Goal: Answer question/provide support: Share knowledge or assist other users

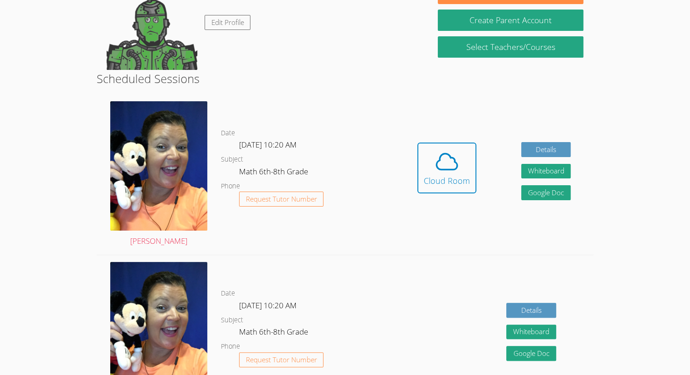
scroll to position [153, 0]
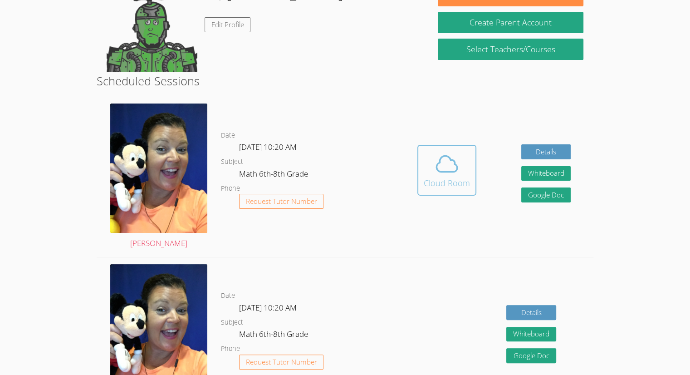
click at [446, 151] on icon at bounding box center [446, 163] width 25 height 25
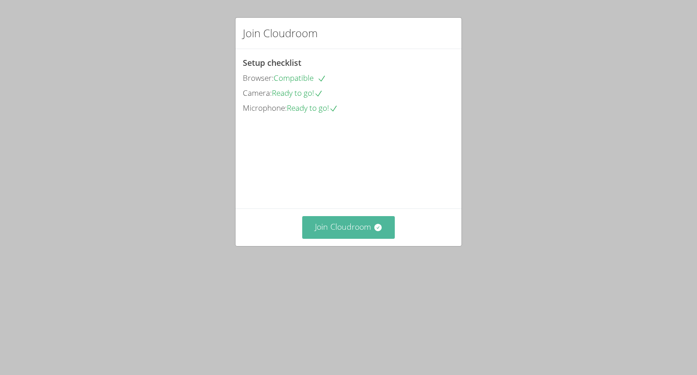
click at [330, 238] on button "Join Cloudroom" at bounding box center [348, 227] width 93 height 22
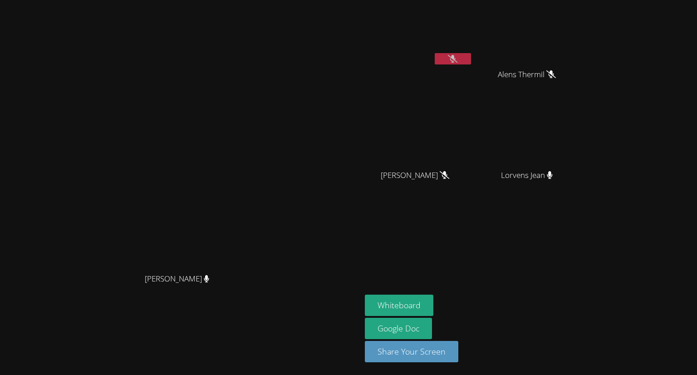
click at [457, 57] on icon at bounding box center [453, 59] width 10 height 8
click at [449, 172] on icon at bounding box center [445, 175] width 10 height 8
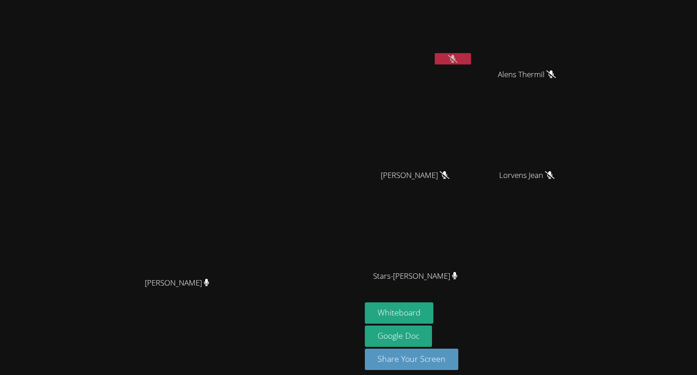
click at [457, 59] on icon at bounding box center [453, 59] width 10 height 8
click at [473, 52] on video at bounding box center [419, 34] width 108 height 61
click at [471, 57] on button at bounding box center [453, 58] width 36 height 11
click at [473, 50] on video at bounding box center [419, 34] width 108 height 61
click at [471, 56] on button at bounding box center [453, 58] width 36 height 11
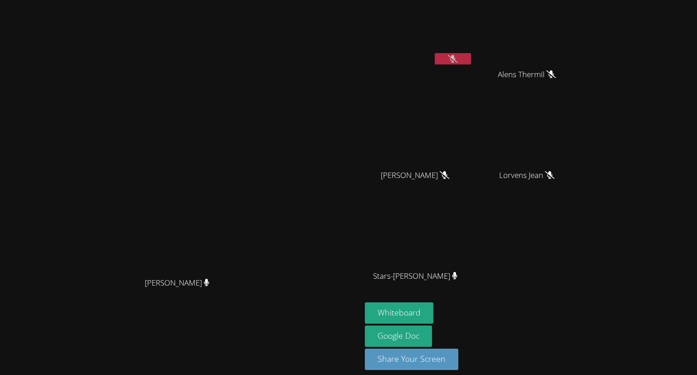
click at [471, 60] on button at bounding box center [453, 58] width 36 height 11
click at [457, 62] on icon at bounding box center [453, 59] width 10 height 8
click at [445, 360] on button "Share Your Screen" at bounding box center [411, 358] width 93 height 21
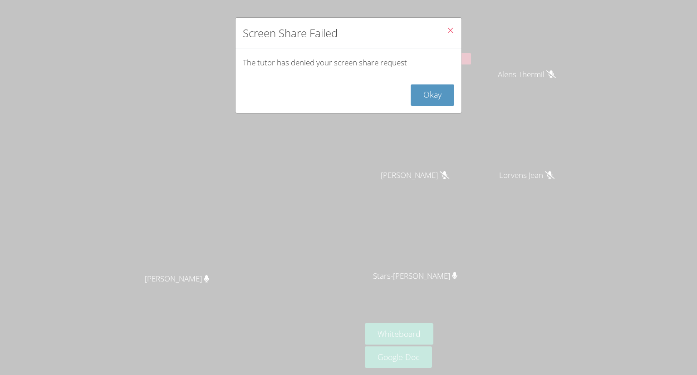
click at [446, 31] on icon "Close" at bounding box center [450, 30] width 8 height 8
click at [446, 32] on icon "Close" at bounding box center [450, 30] width 8 height 8
click at [435, 96] on button "Okay" at bounding box center [433, 94] width 44 height 21
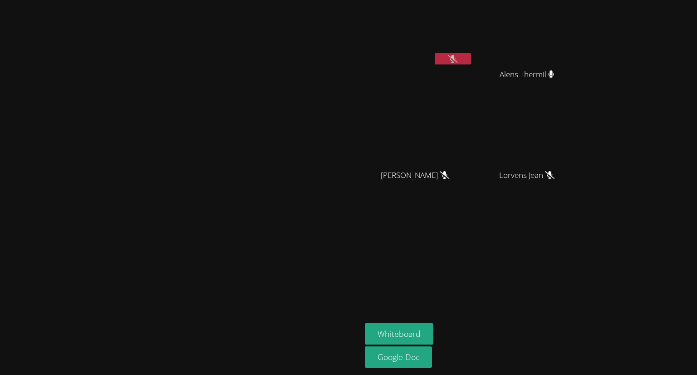
click at [457, 58] on icon at bounding box center [453, 59] width 10 height 8
click at [457, 61] on icon at bounding box center [453, 59] width 10 height 8
click at [471, 63] on button at bounding box center [453, 58] width 36 height 11
click at [449, 171] on icon at bounding box center [445, 175] width 10 height 8
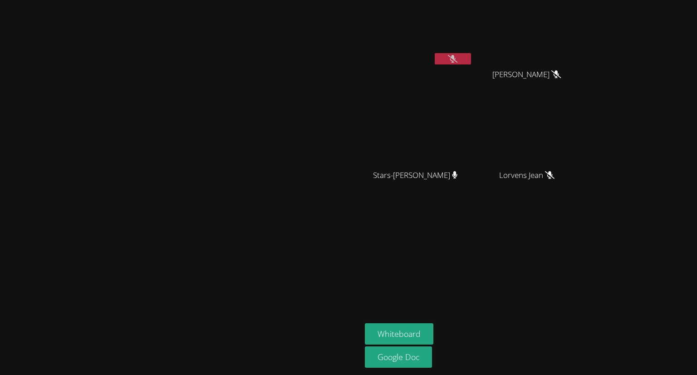
click at [584, 176] on div "Lorvens Jean" at bounding box center [530, 183] width 108 height 36
click at [471, 63] on button at bounding box center [453, 58] width 36 height 11
click at [456, 58] on icon at bounding box center [453, 59] width 6 height 8
click at [584, 61] on video at bounding box center [530, 34] width 108 height 61
click at [584, 72] on div "Guervensley Charles" at bounding box center [530, 82] width 108 height 36
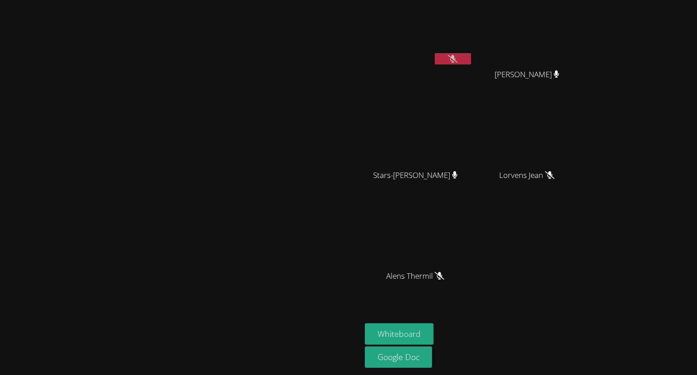
click at [584, 79] on div "Guervensley Charles" at bounding box center [530, 82] width 108 height 36
click at [584, 62] on video at bounding box center [530, 34] width 108 height 61
click at [473, 175] on div "Stars-Nica Germeus" at bounding box center [419, 183] width 108 height 36
click at [473, 265] on video at bounding box center [419, 235] width 108 height 61
click at [444, 278] on span "Alens Thermil" at bounding box center [415, 276] width 58 height 13
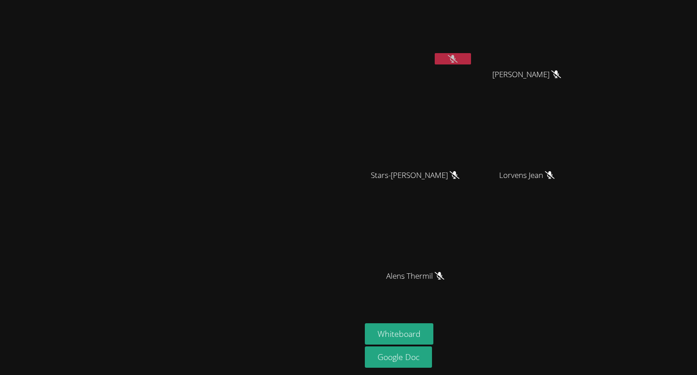
click at [584, 363] on div "Whiteboard Google Doc" at bounding box center [475, 346] width 220 height 46
click at [584, 352] on div "Whiteboard Google Doc" at bounding box center [475, 346] width 220 height 46
click at [584, 204] on div "Kayla Villarson Guervensley Charles Guervensley Charles Stars-Nica Germeus Star…" at bounding box center [475, 153] width 220 height 299
click at [432, 366] on link "Google Doc" at bounding box center [398, 356] width 67 height 21
click at [249, 269] on video at bounding box center [181, 169] width 136 height 199
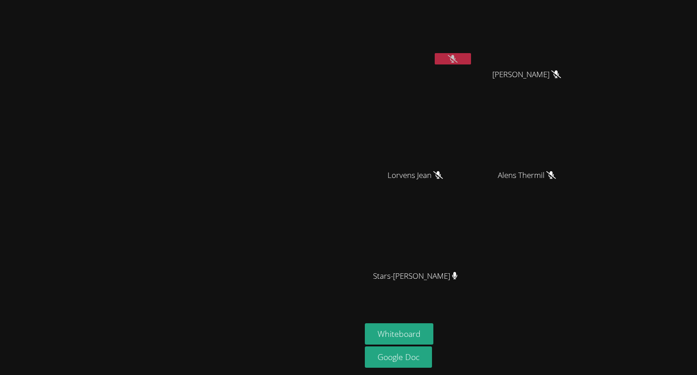
click at [473, 191] on div "Lorvens Jean" at bounding box center [419, 183] width 108 height 36
click at [433, 343] on button "Whiteboard" at bounding box center [399, 333] width 69 height 21
click at [501, 209] on aside "Kayla Villarson Guervensley Charles Guervensley Charles Lorvens Jean Lorvens Je…" at bounding box center [474, 187] width 227 height 375
click at [584, 117] on video at bounding box center [530, 134] width 108 height 61
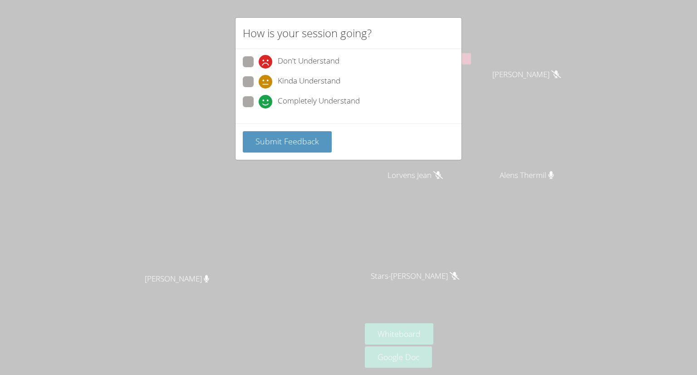
click at [320, 102] on span "Completely Understand" at bounding box center [319, 102] width 82 height 14
click at [266, 102] on input "Completely Understand" at bounding box center [263, 100] width 8 height 8
radio input "true"
click at [304, 142] on span "Submit Feedback" at bounding box center [287, 141] width 64 height 11
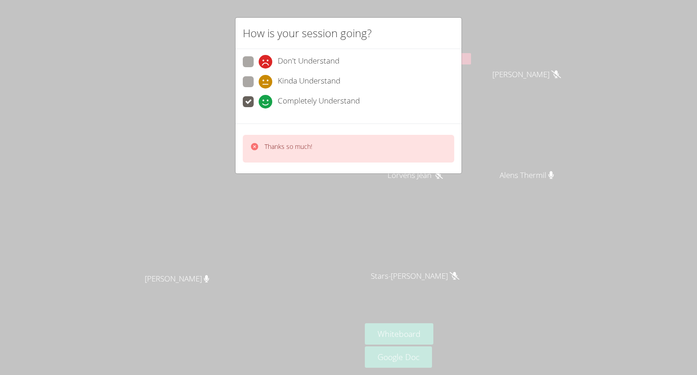
click at [358, 147] on div "[PERSON_NAME]" at bounding box center [181, 169] width 354 height 199
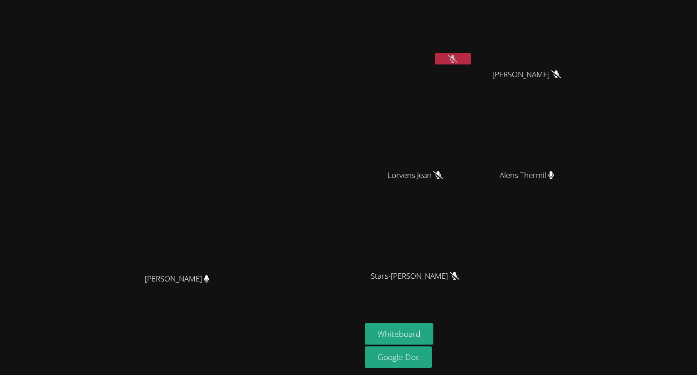
click at [473, 50] on video at bounding box center [419, 34] width 108 height 61
click at [358, 13] on div "Peggy Koutas Peggy Koutas" at bounding box center [181, 188] width 354 height 368
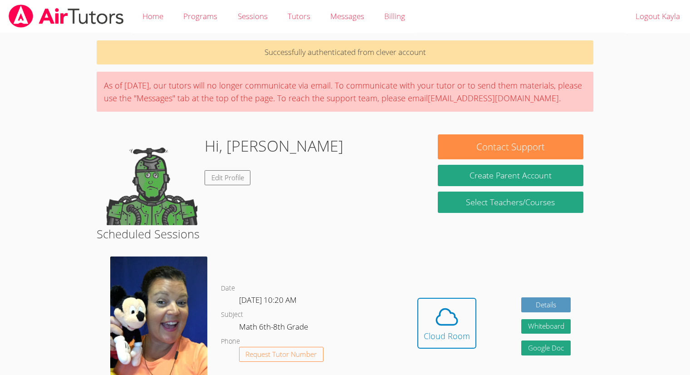
scroll to position [153, 0]
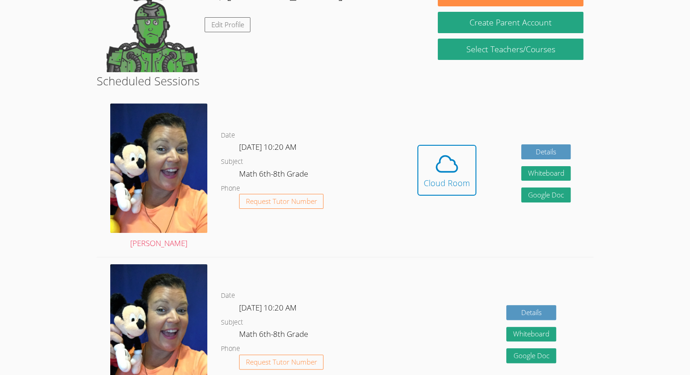
click at [375, 229] on div "Date Wed Sep 17, 10:20 AM Subject Math 6th-8th Grade Phone Request Tutor Number" at bounding box center [308, 177] width 174 height 160
